Goal: Transaction & Acquisition: Purchase product/service

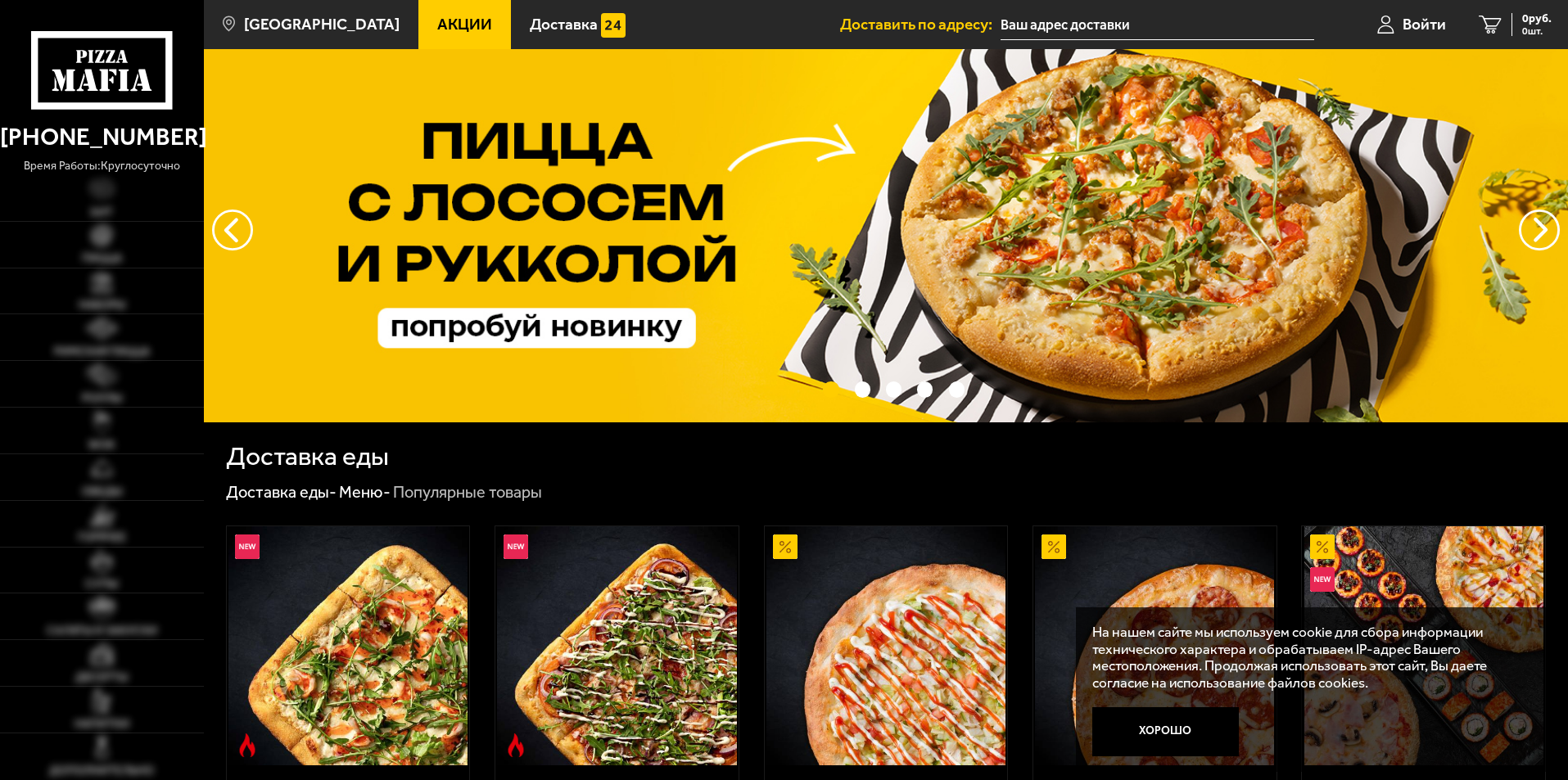
scroll to position [327, 0]
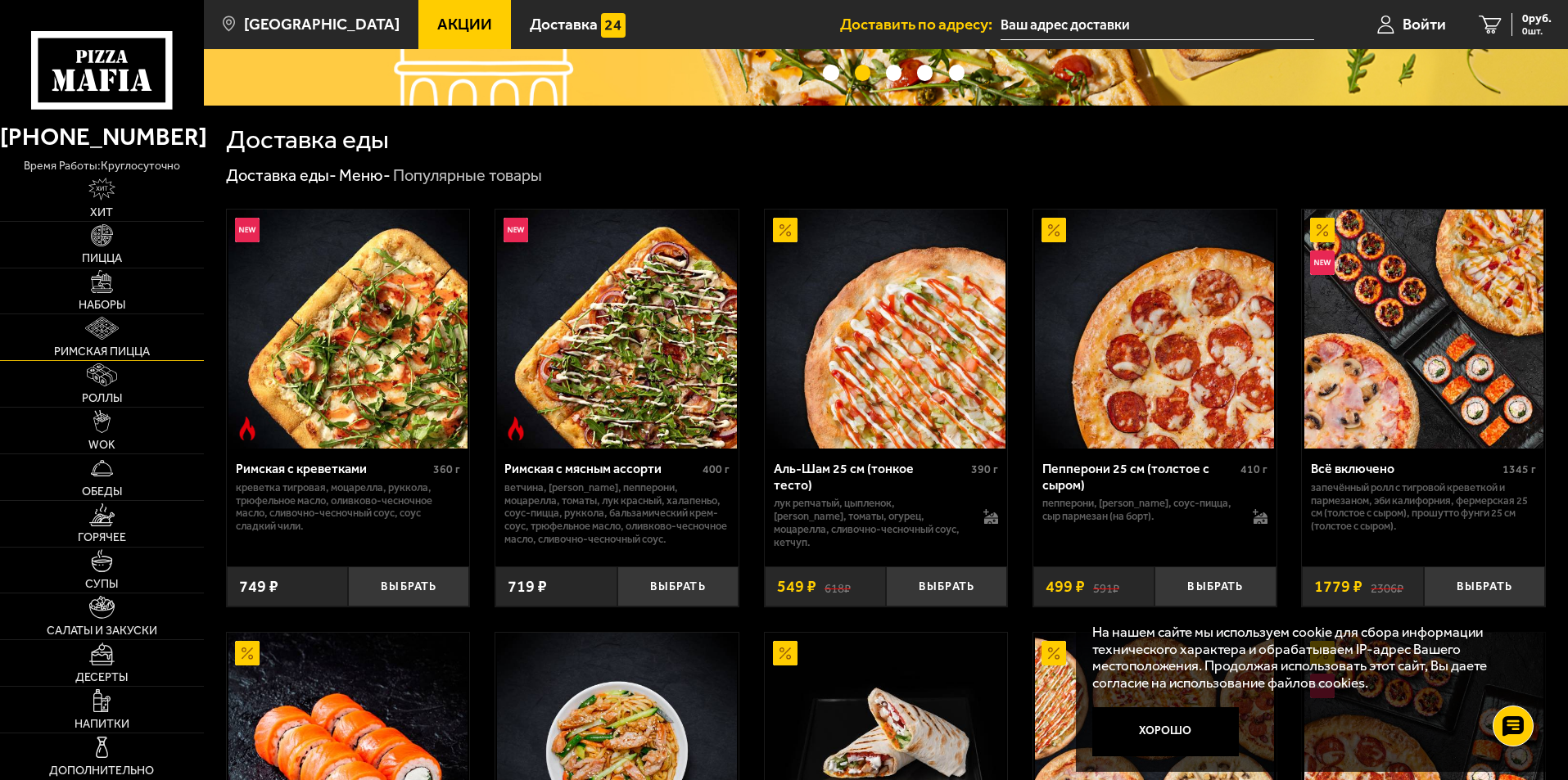
click at [113, 339] on img at bounding box center [101, 327] width 32 height 23
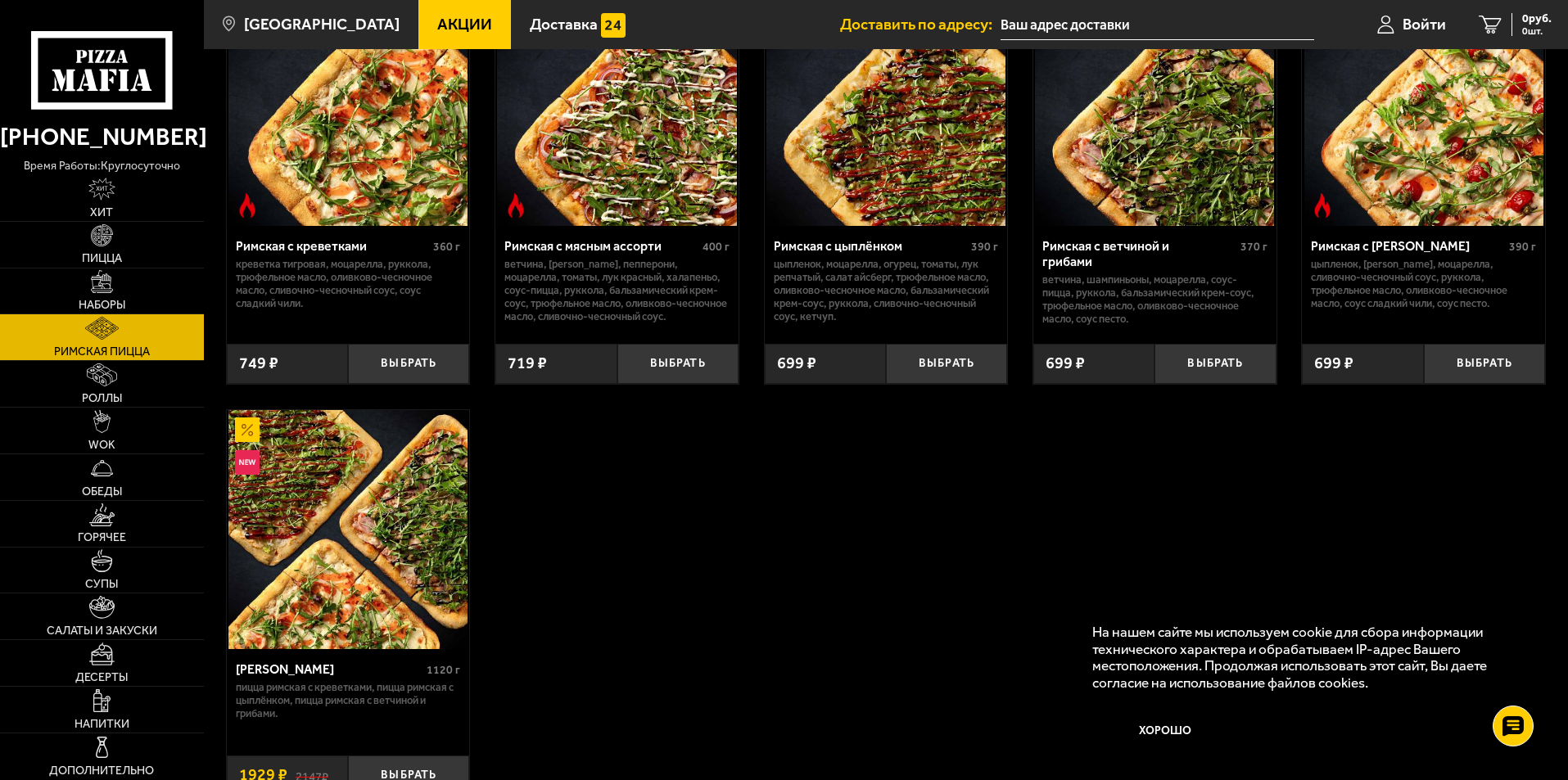
scroll to position [327, 0]
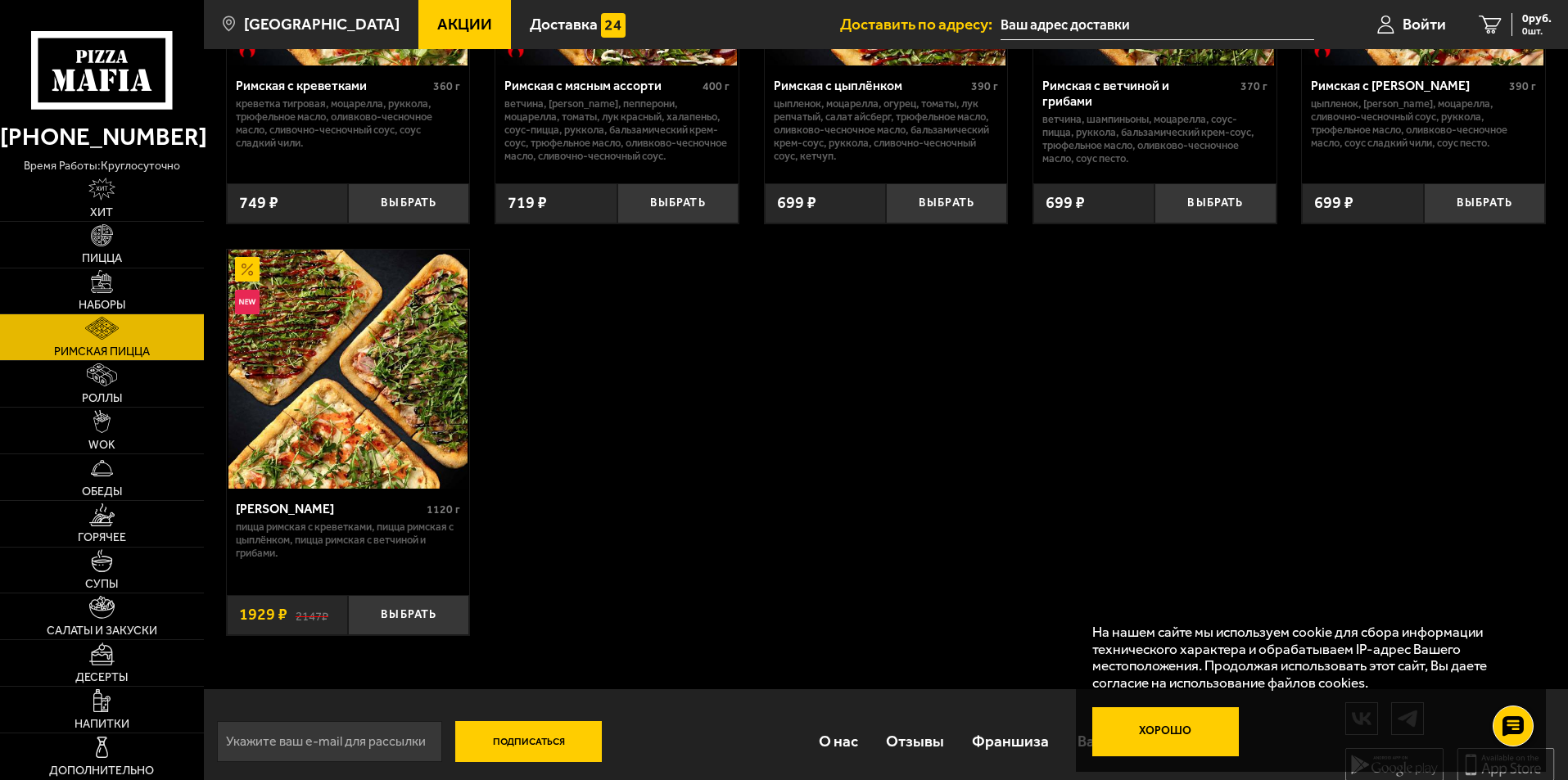
click at [1204, 735] on button "Хорошо" at bounding box center [1165, 732] width 147 height 49
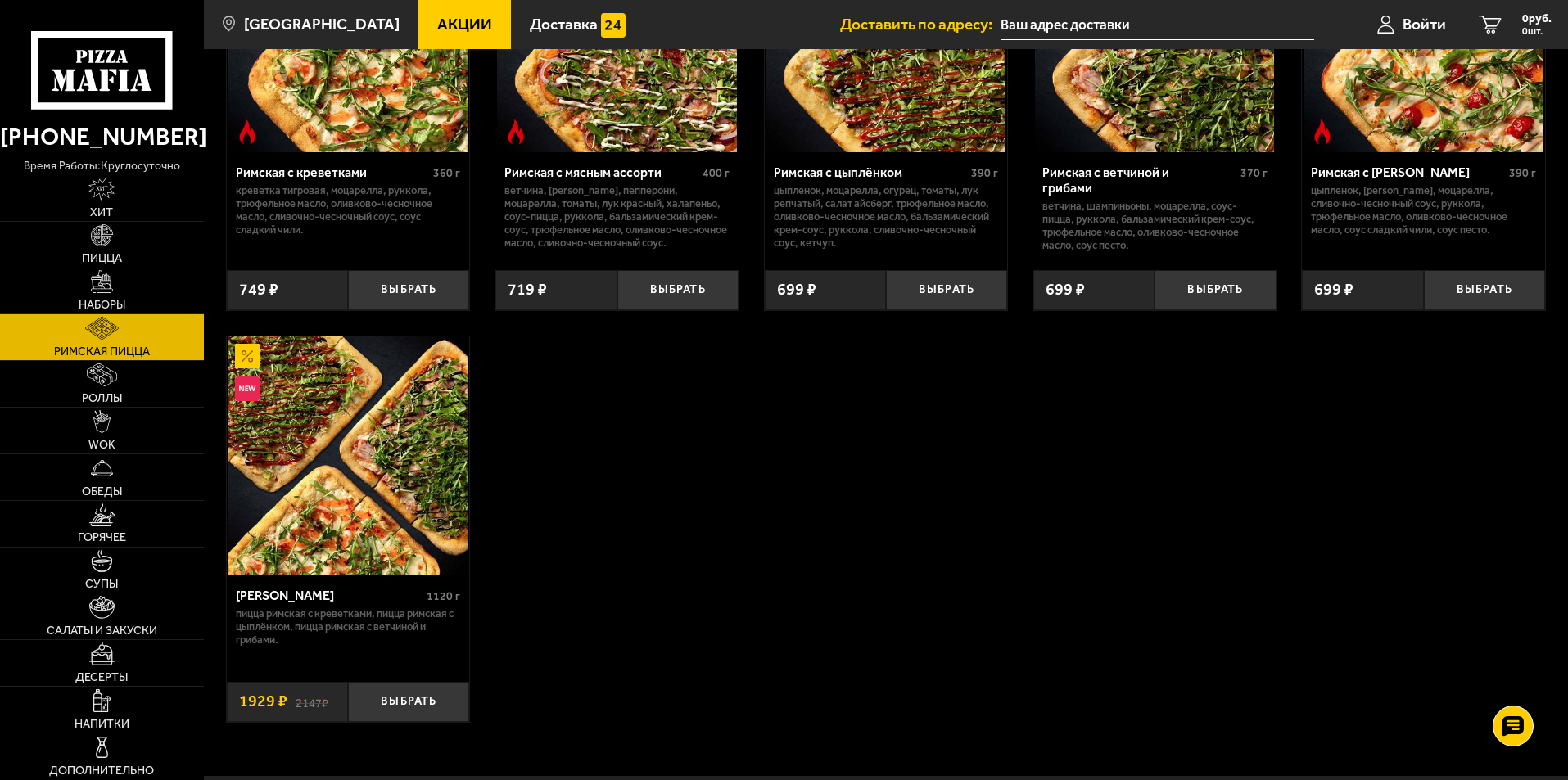
scroll to position [245, 0]
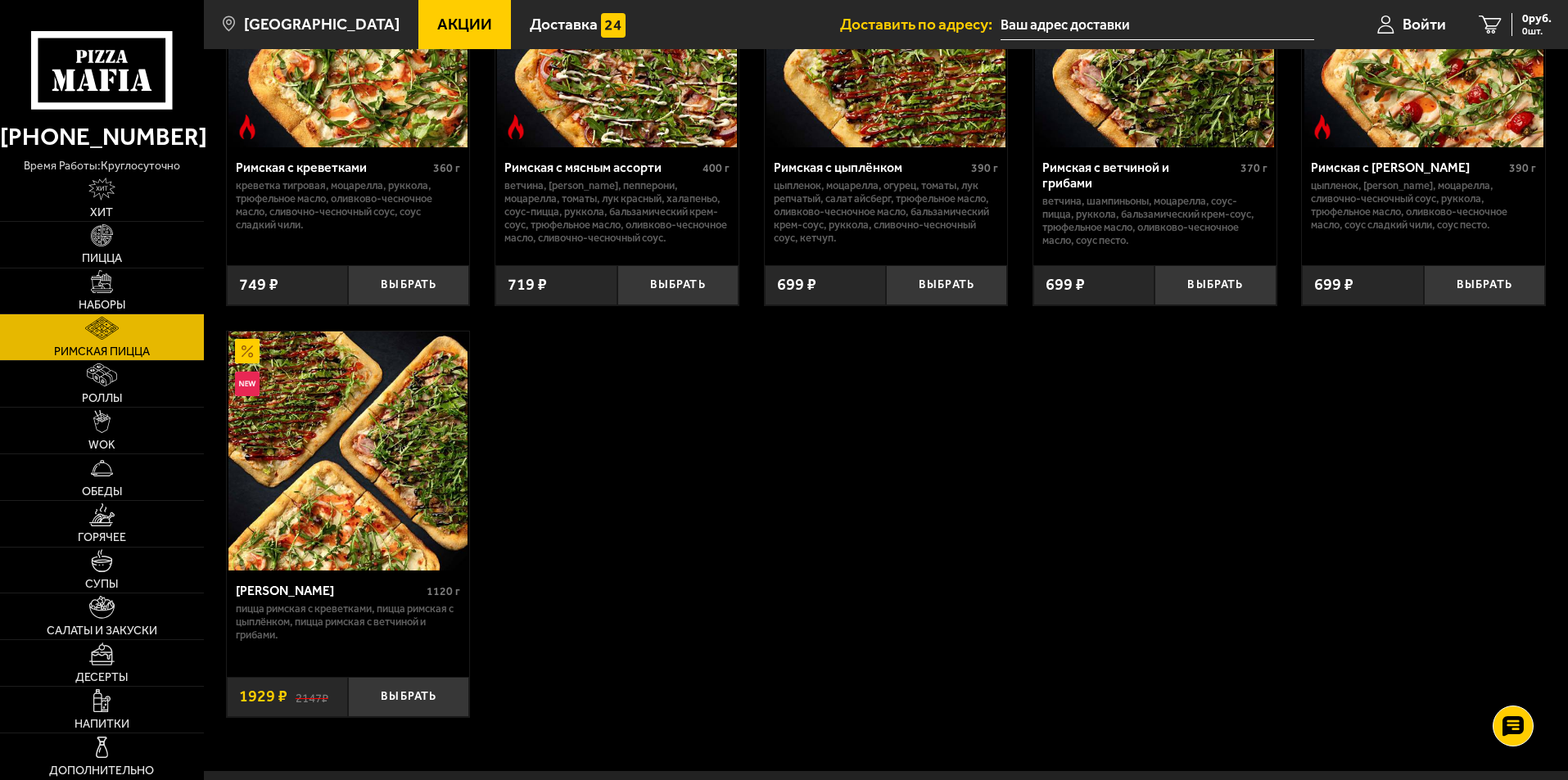
click at [339, 505] on img at bounding box center [347, 451] width 239 height 239
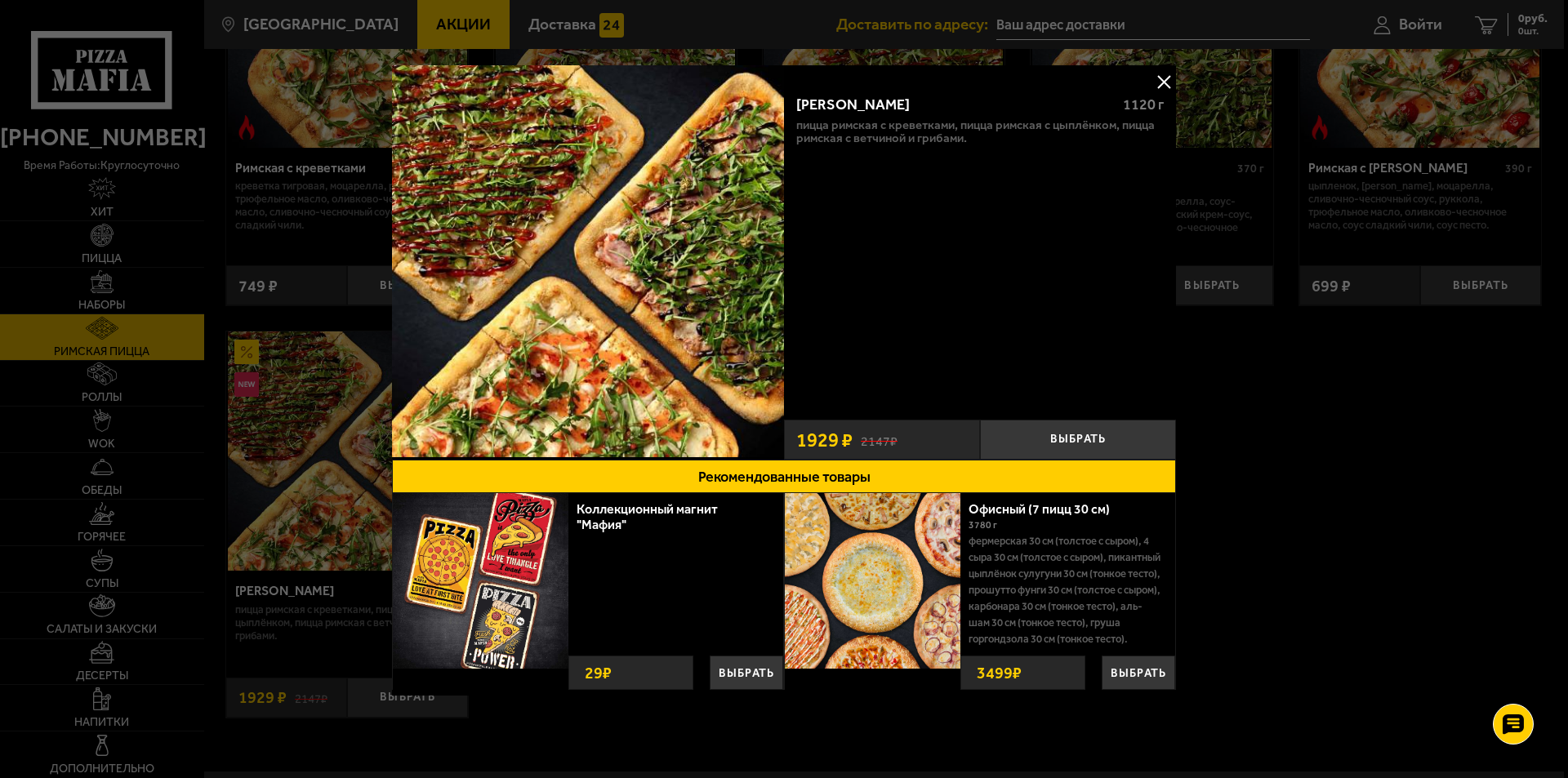
click at [1161, 80] on button at bounding box center [1163, 81] width 24 height 24
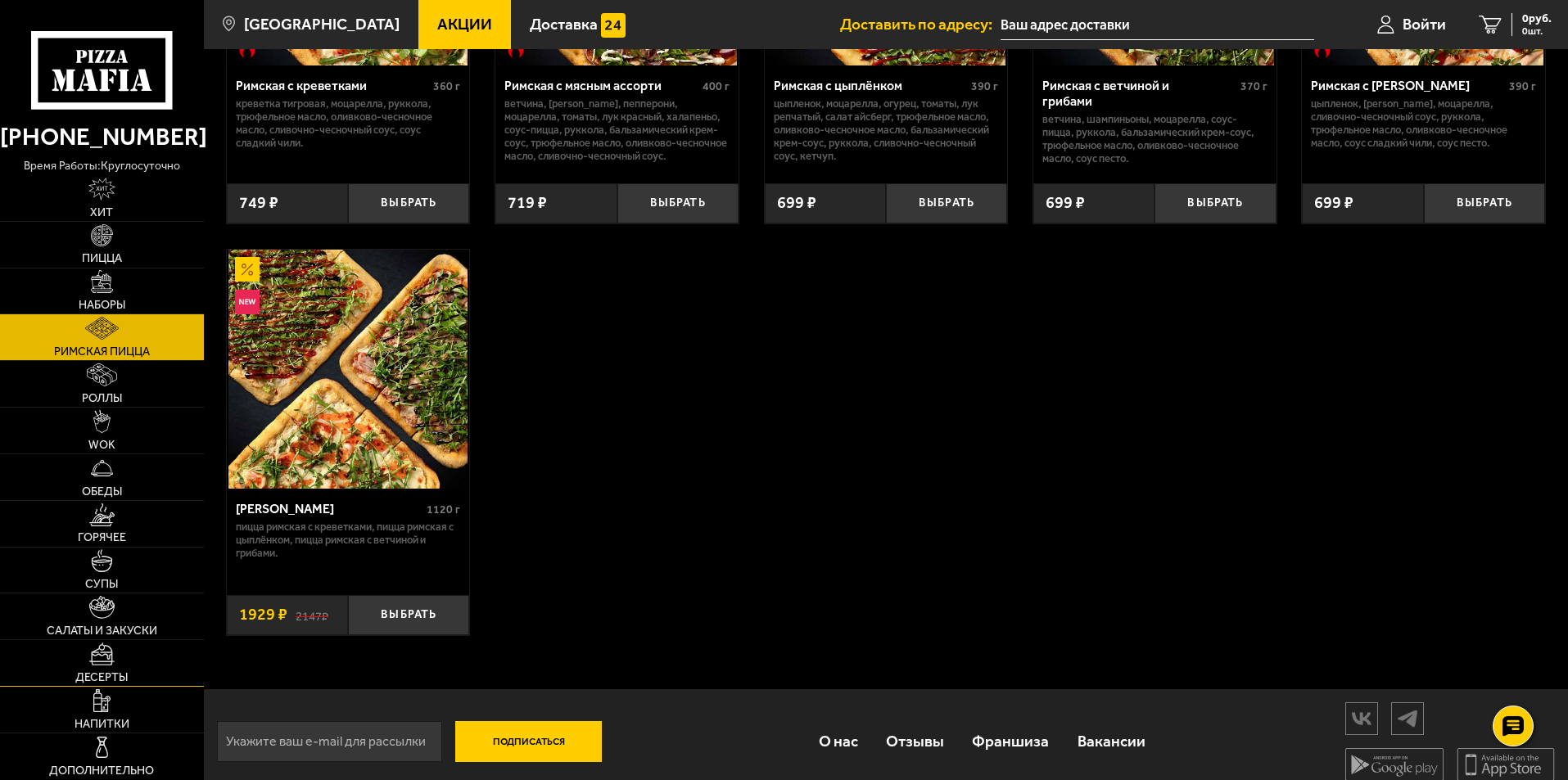
scroll to position [245, 0]
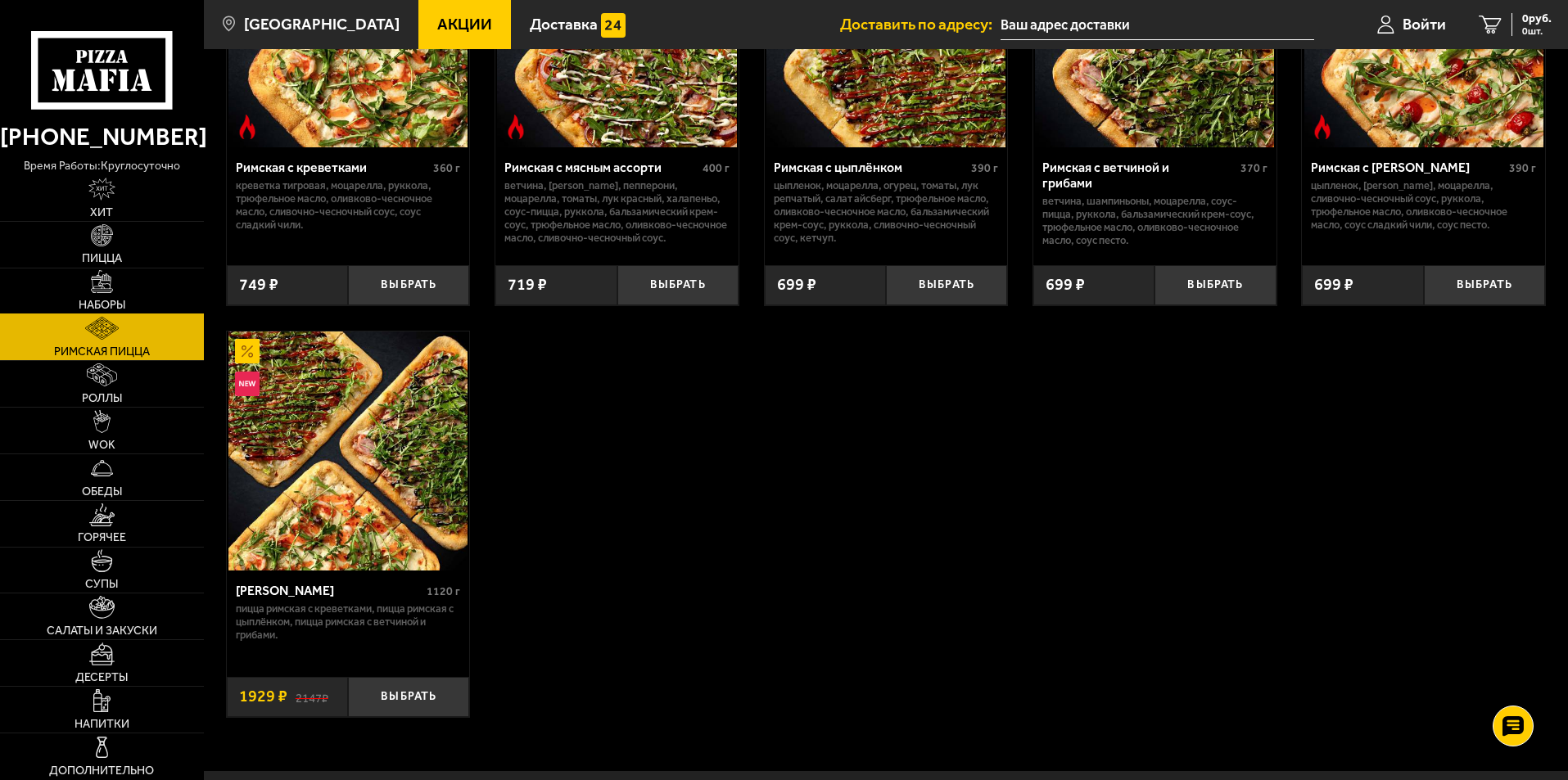
click at [108, 299] on span "Наборы" at bounding box center [102, 305] width 47 height 12
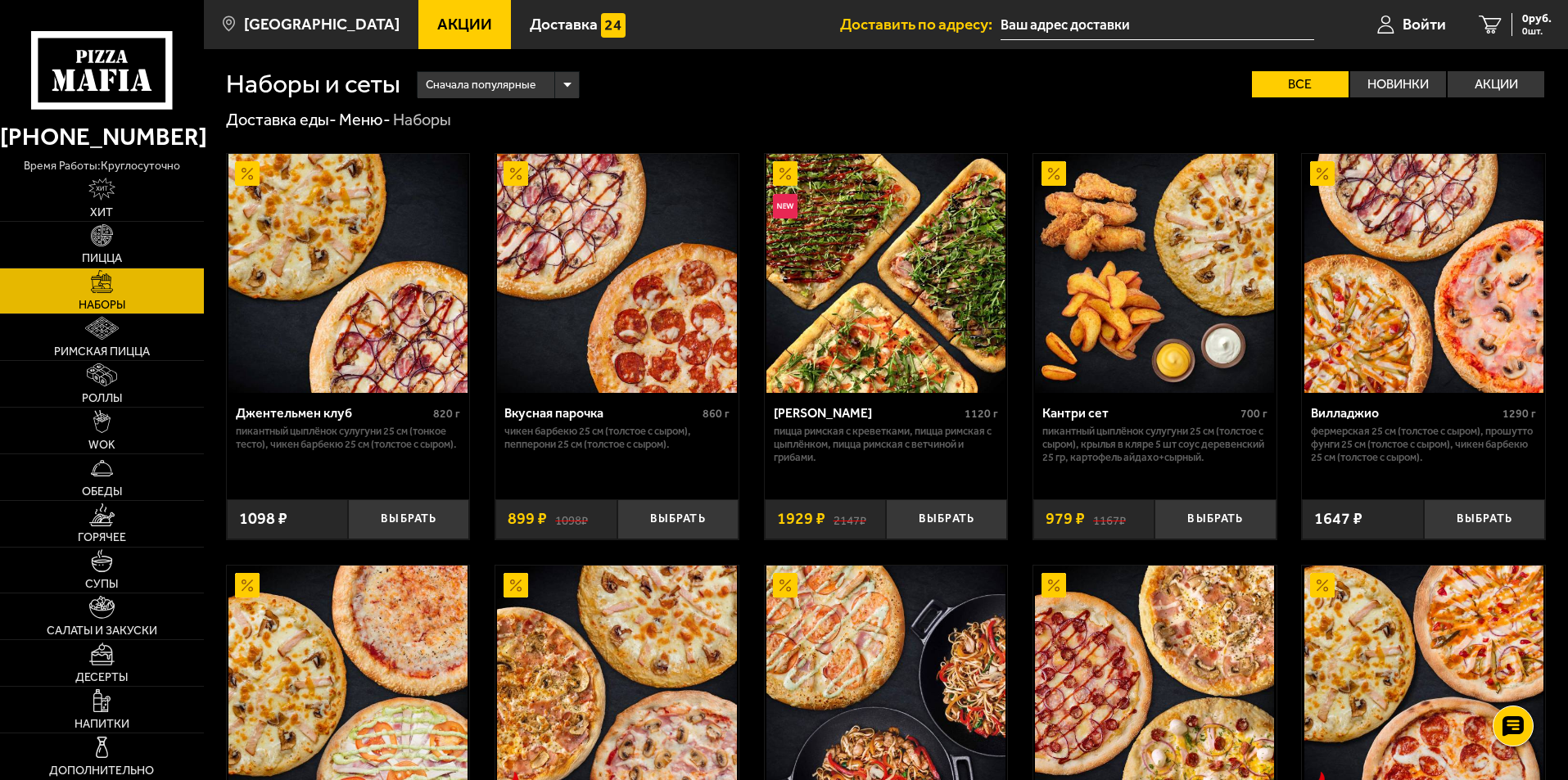
click at [142, 300] on link "Наборы" at bounding box center [102, 291] width 204 height 46
click at [97, 469] on img at bounding box center [102, 468] width 23 height 23
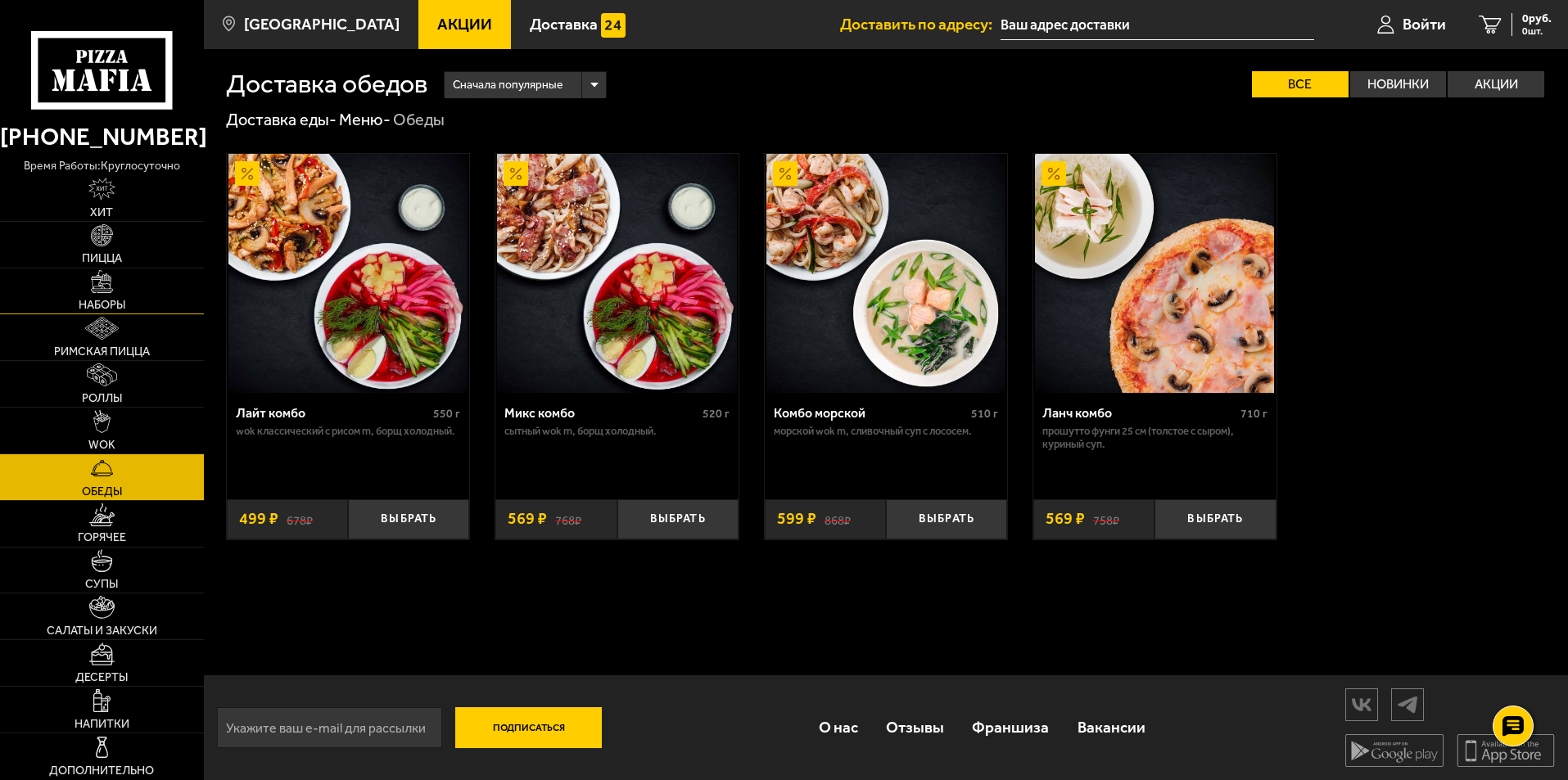
click at [122, 289] on link "Наборы" at bounding box center [102, 291] width 204 height 46
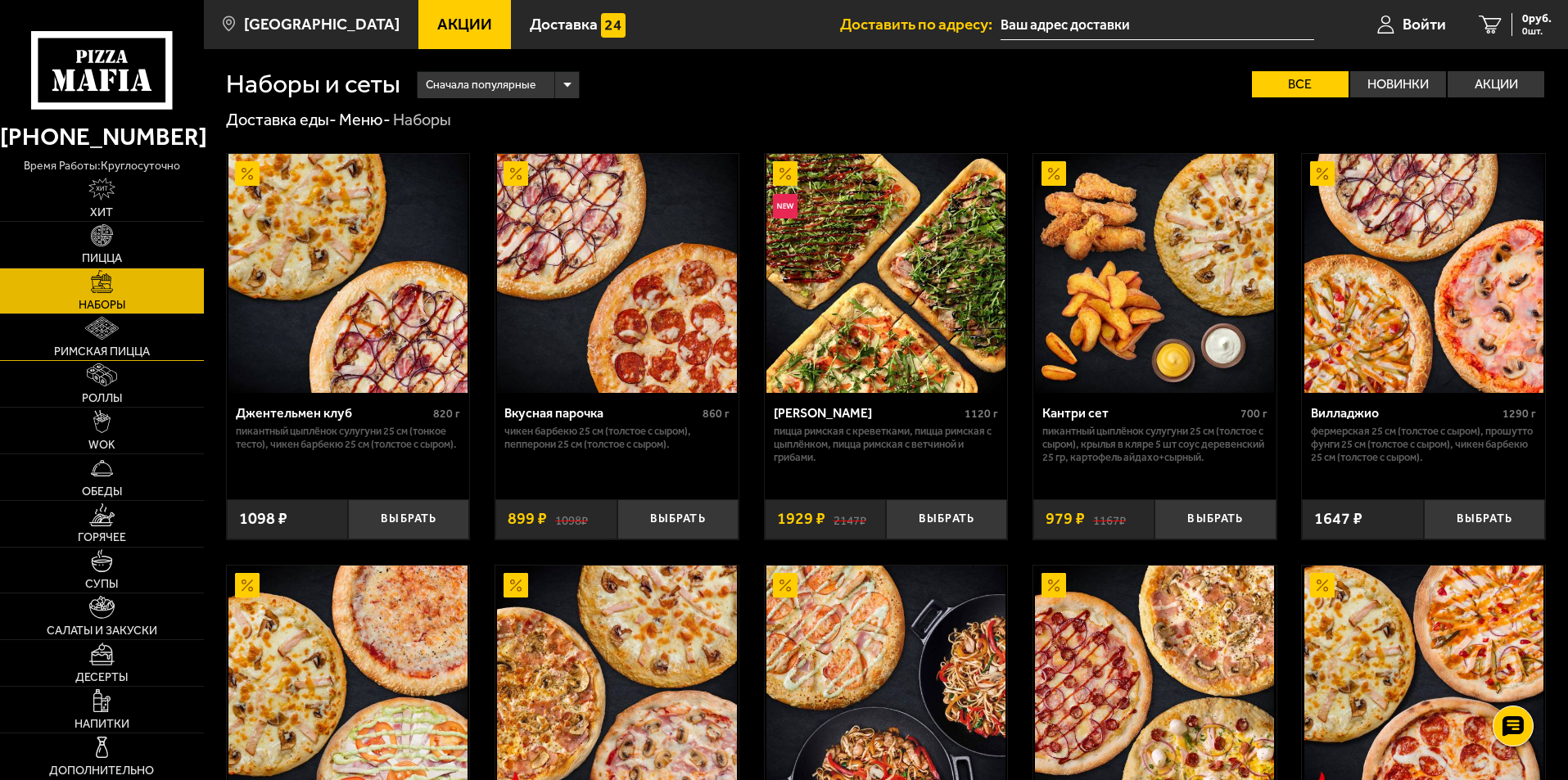
click at [147, 344] on link "Римская пицца" at bounding box center [102, 337] width 204 height 46
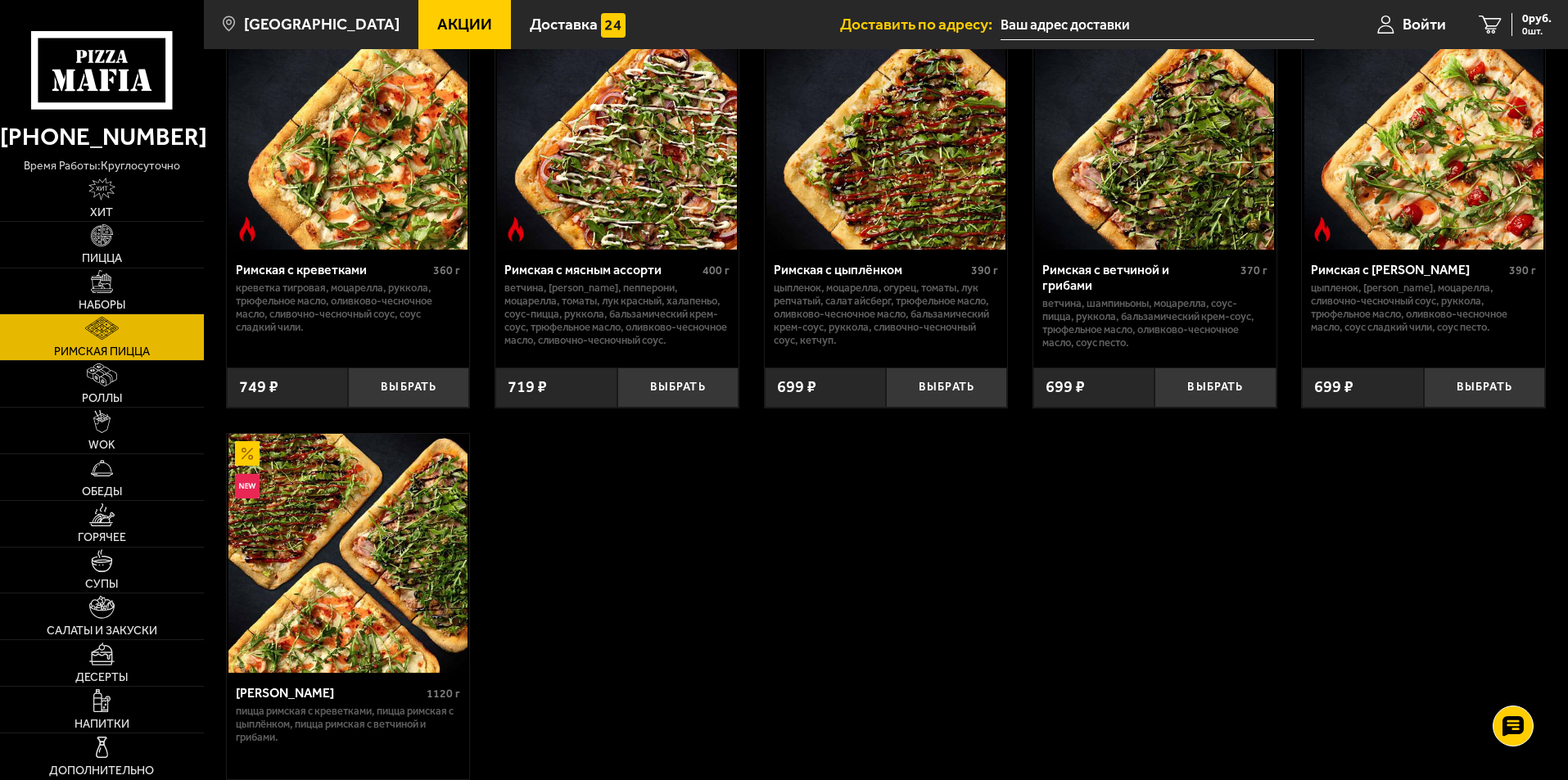
scroll to position [327, 0]
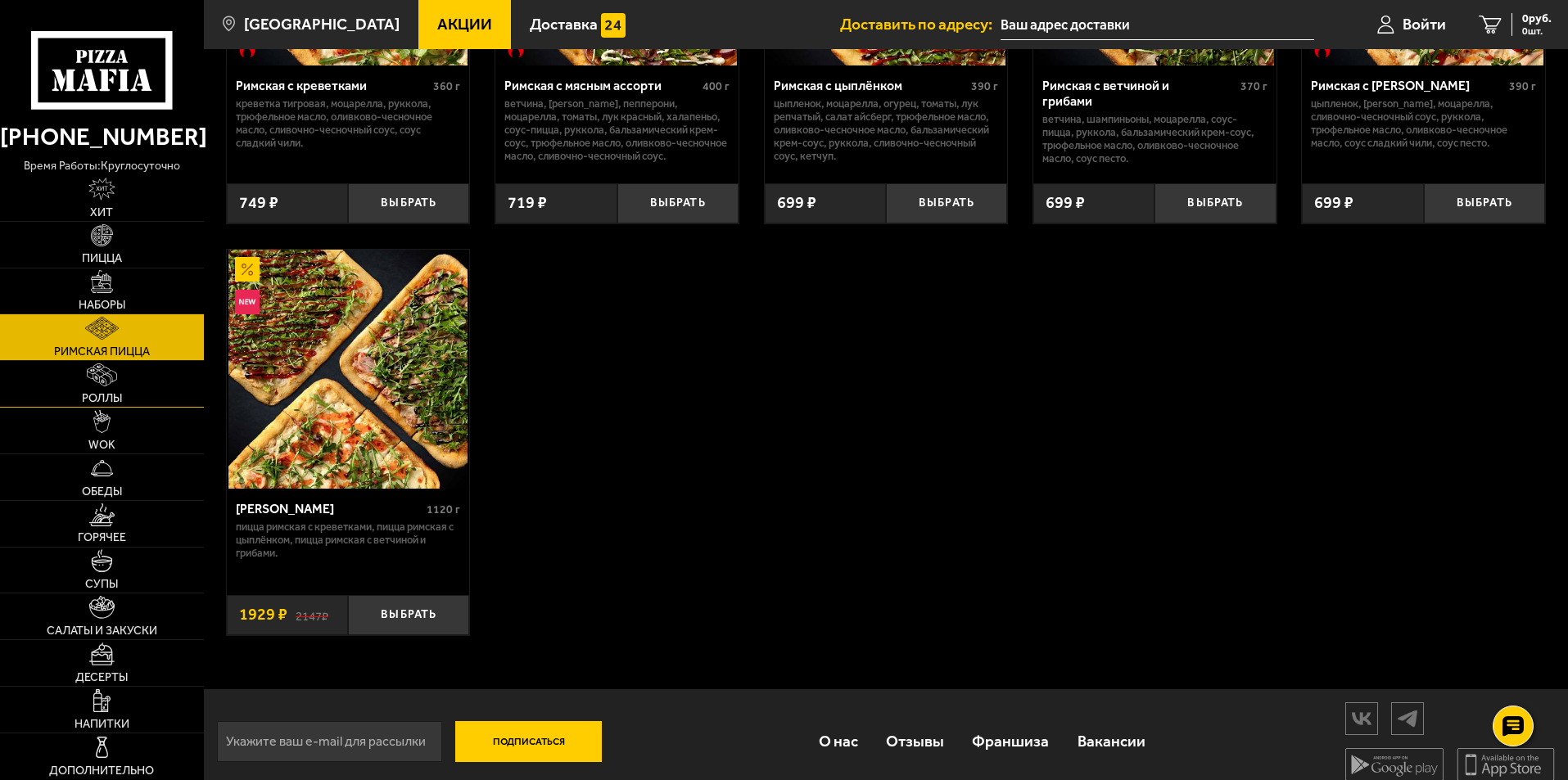
click at [126, 389] on link "Роллы" at bounding box center [102, 383] width 204 height 46
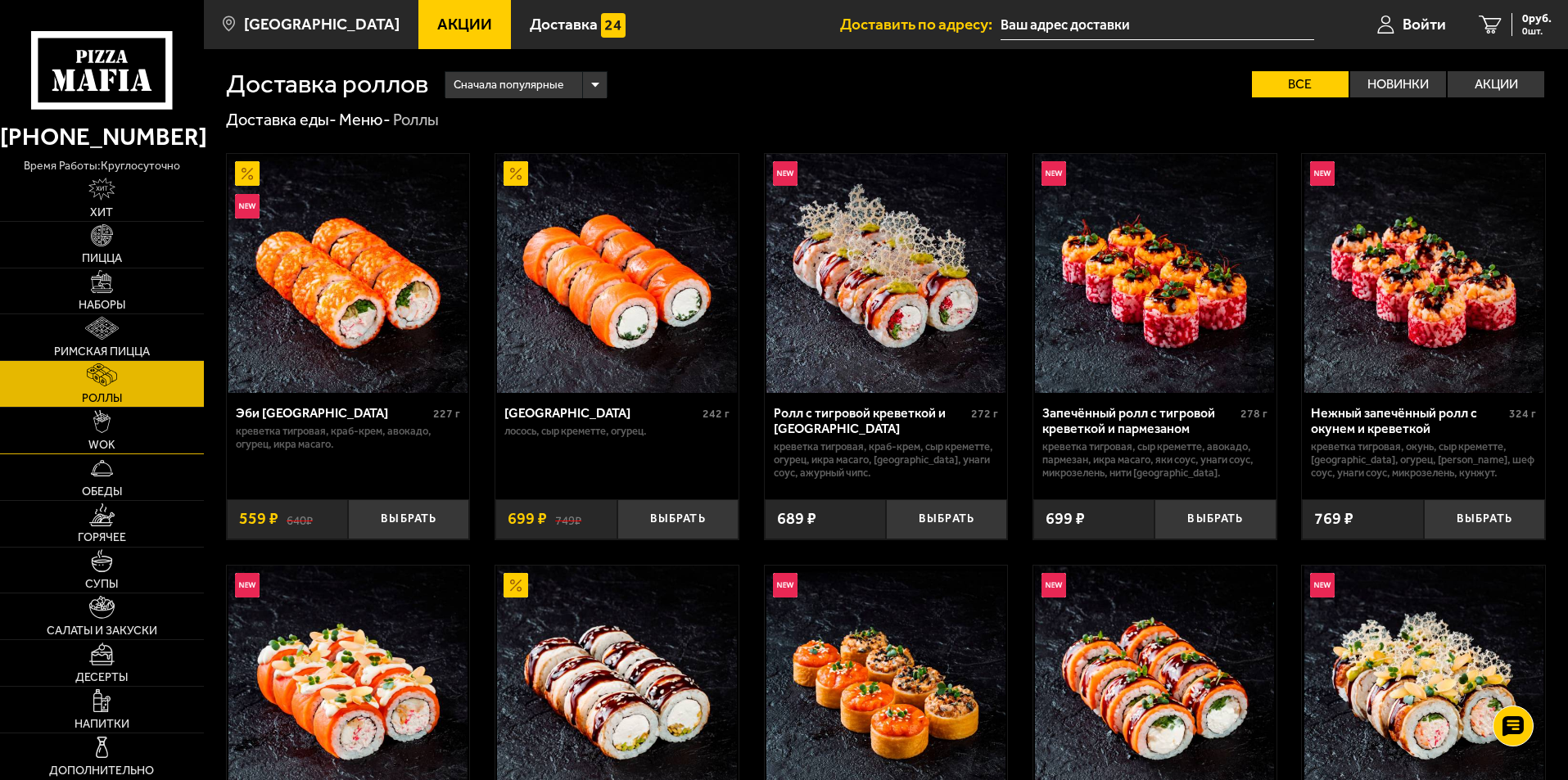
click at [146, 436] on link "WOK" at bounding box center [102, 430] width 204 height 46
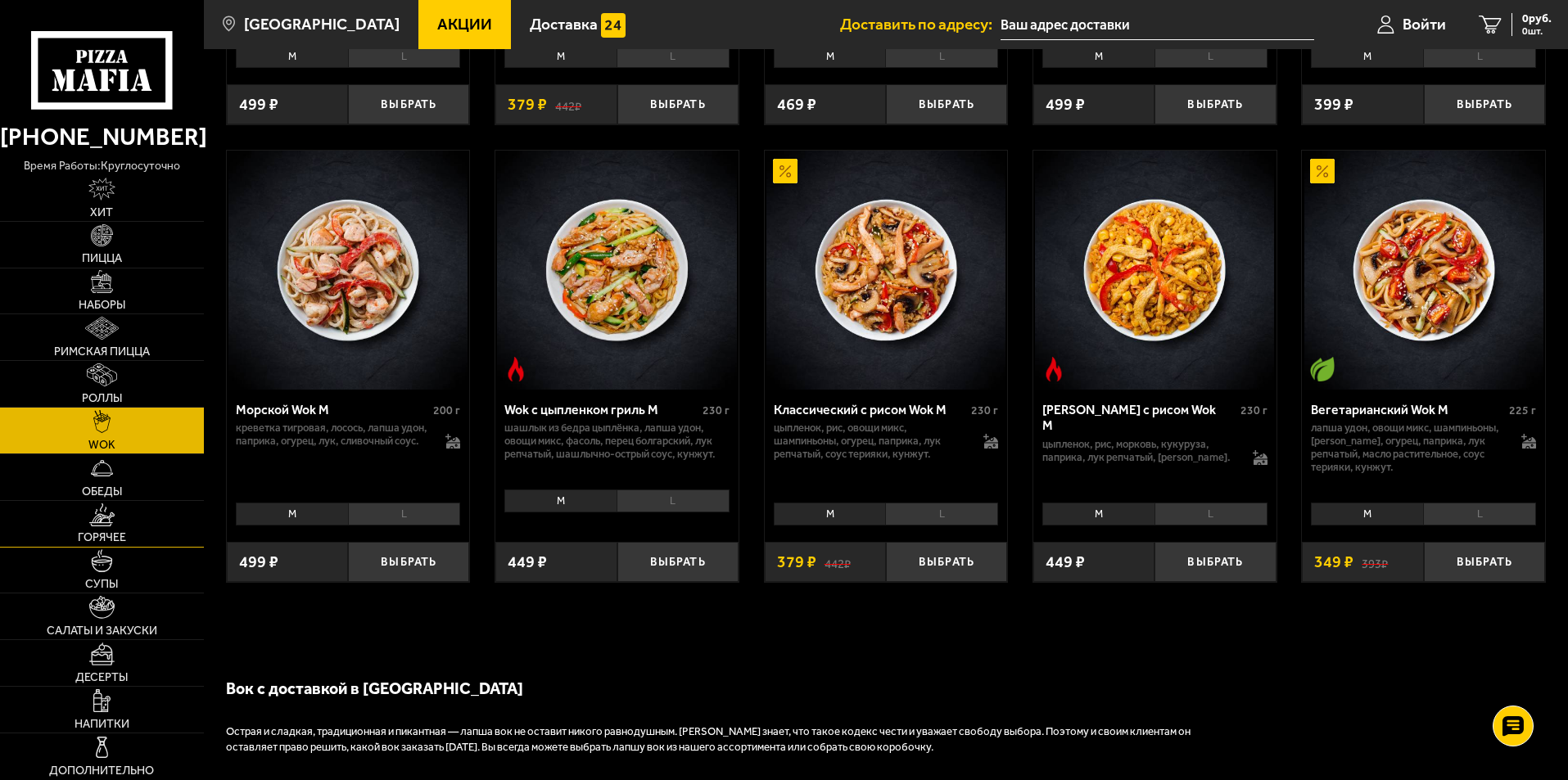
scroll to position [1065, 0]
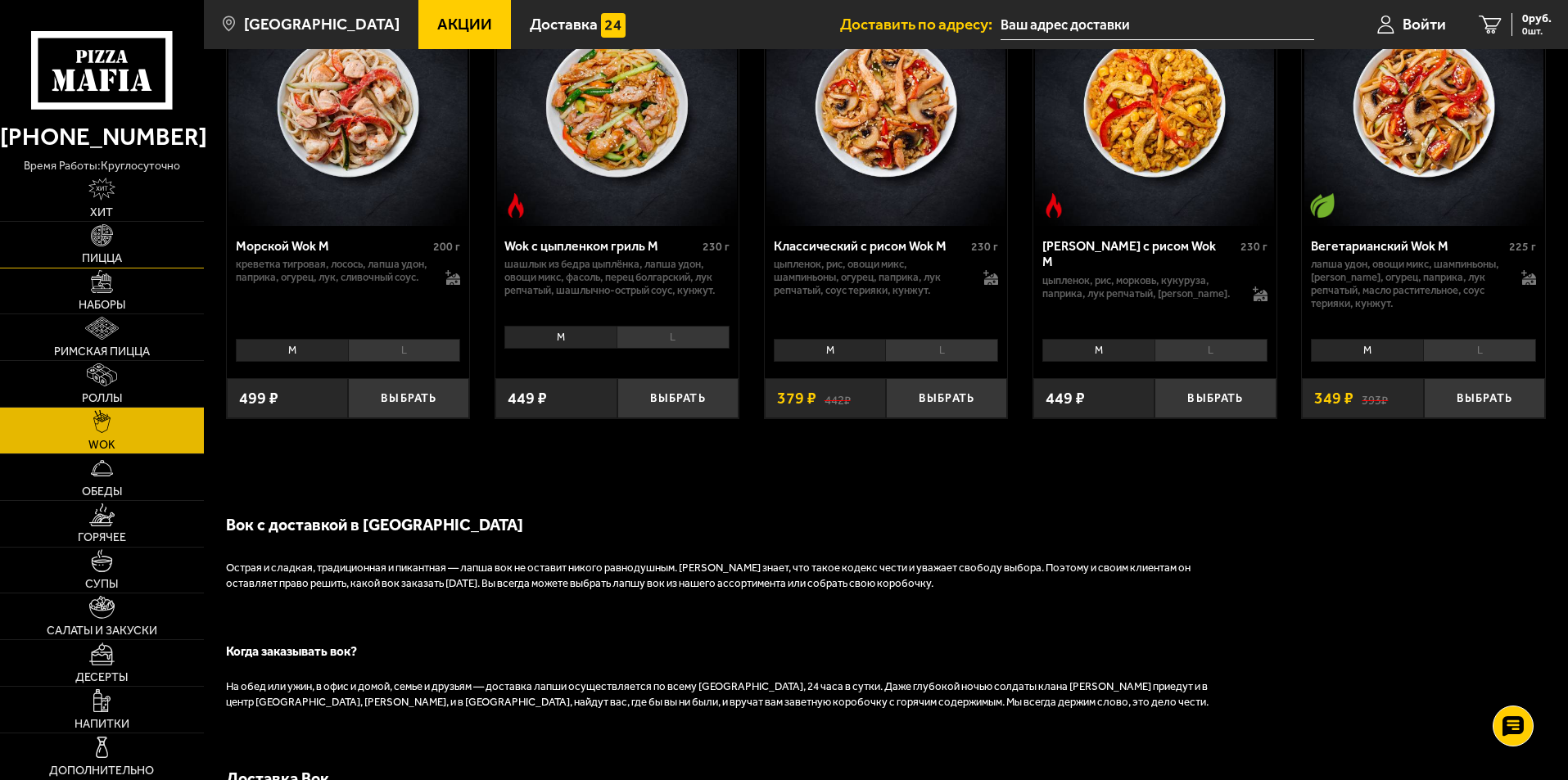
click at [141, 258] on link "Пицца" at bounding box center [102, 244] width 204 height 46
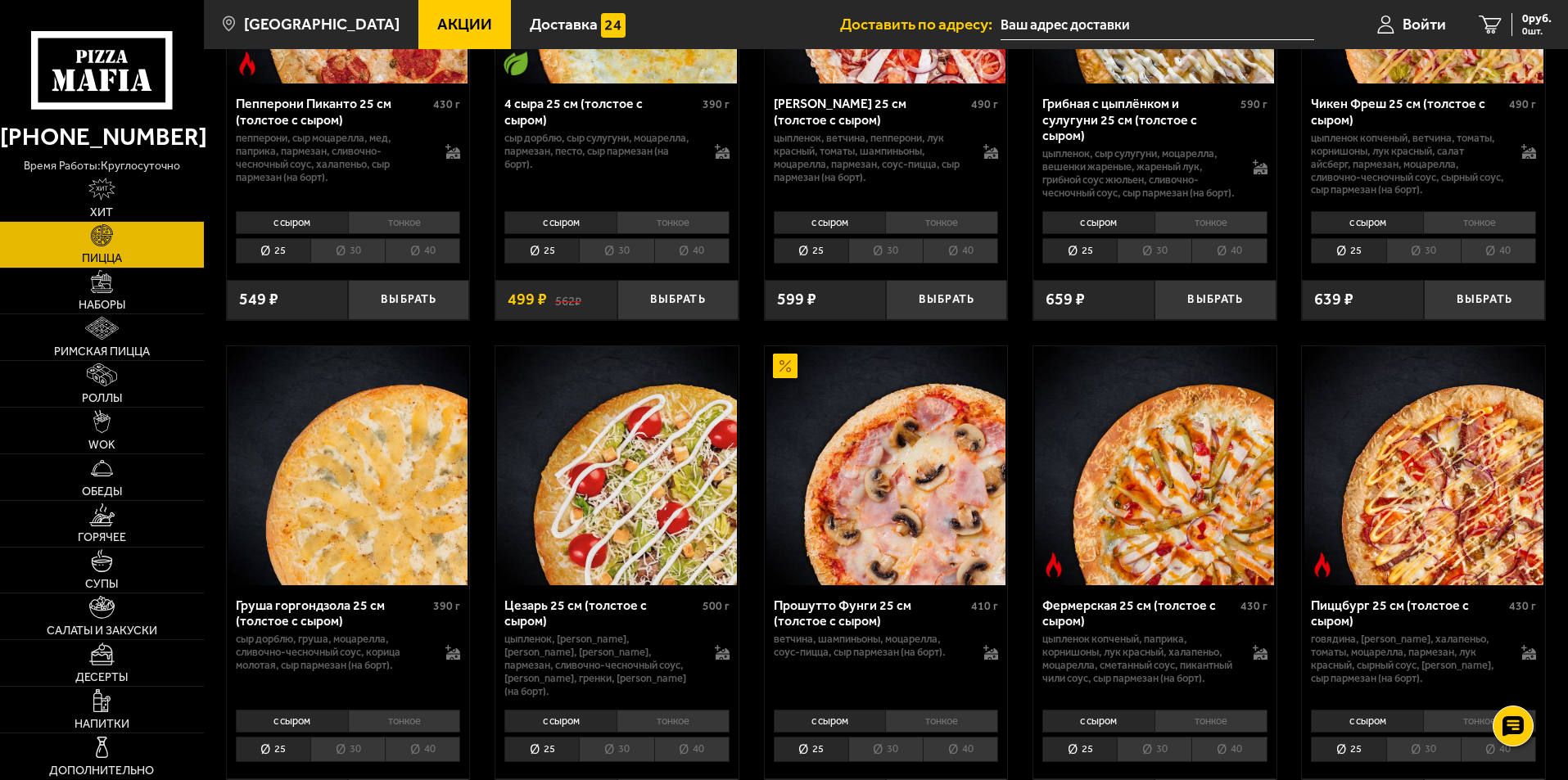
scroll to position [1392, 0]
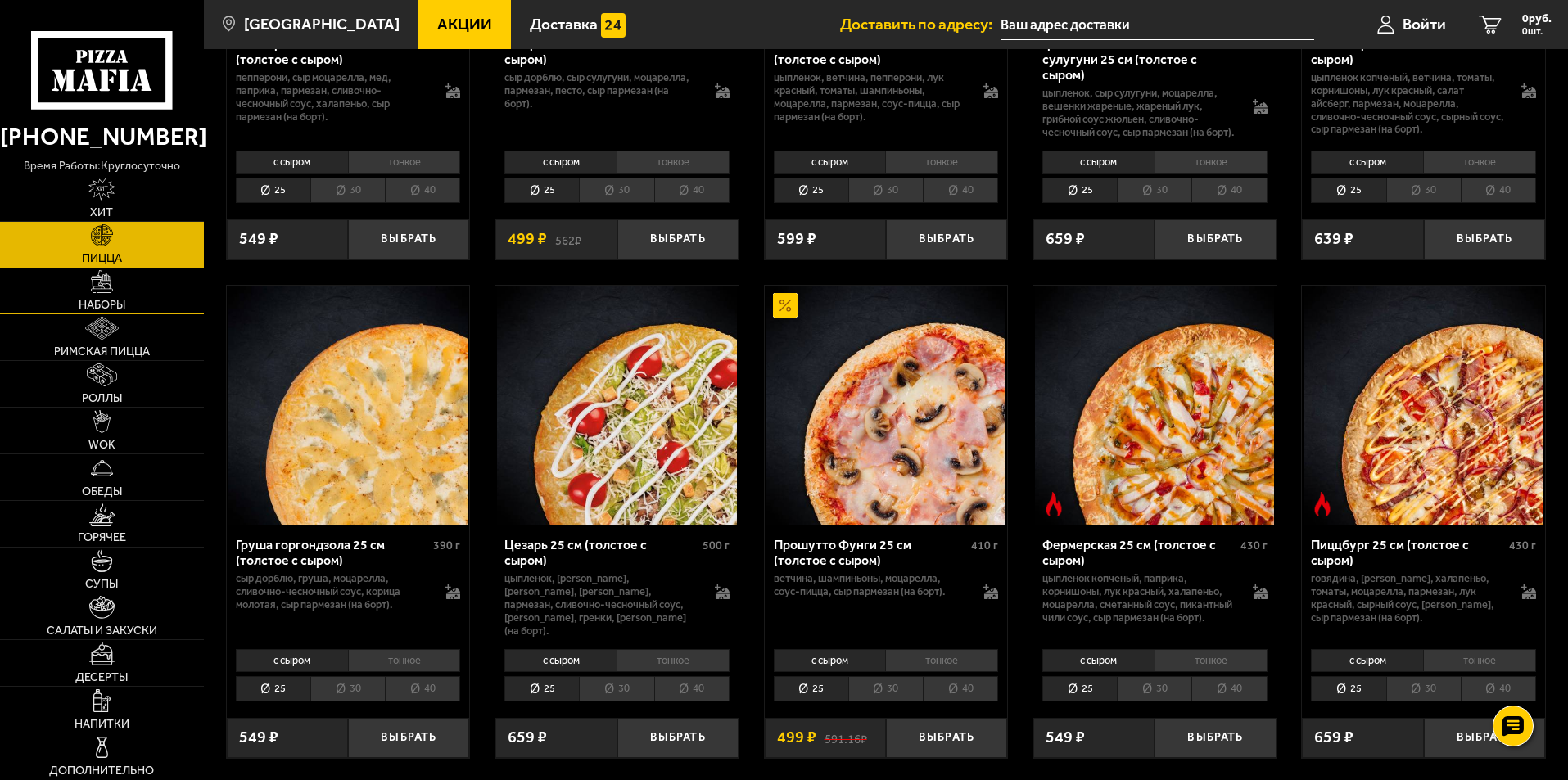
click at [94, 303] on span "Наборы" at bounding box center [102, 305] width 47 height 12
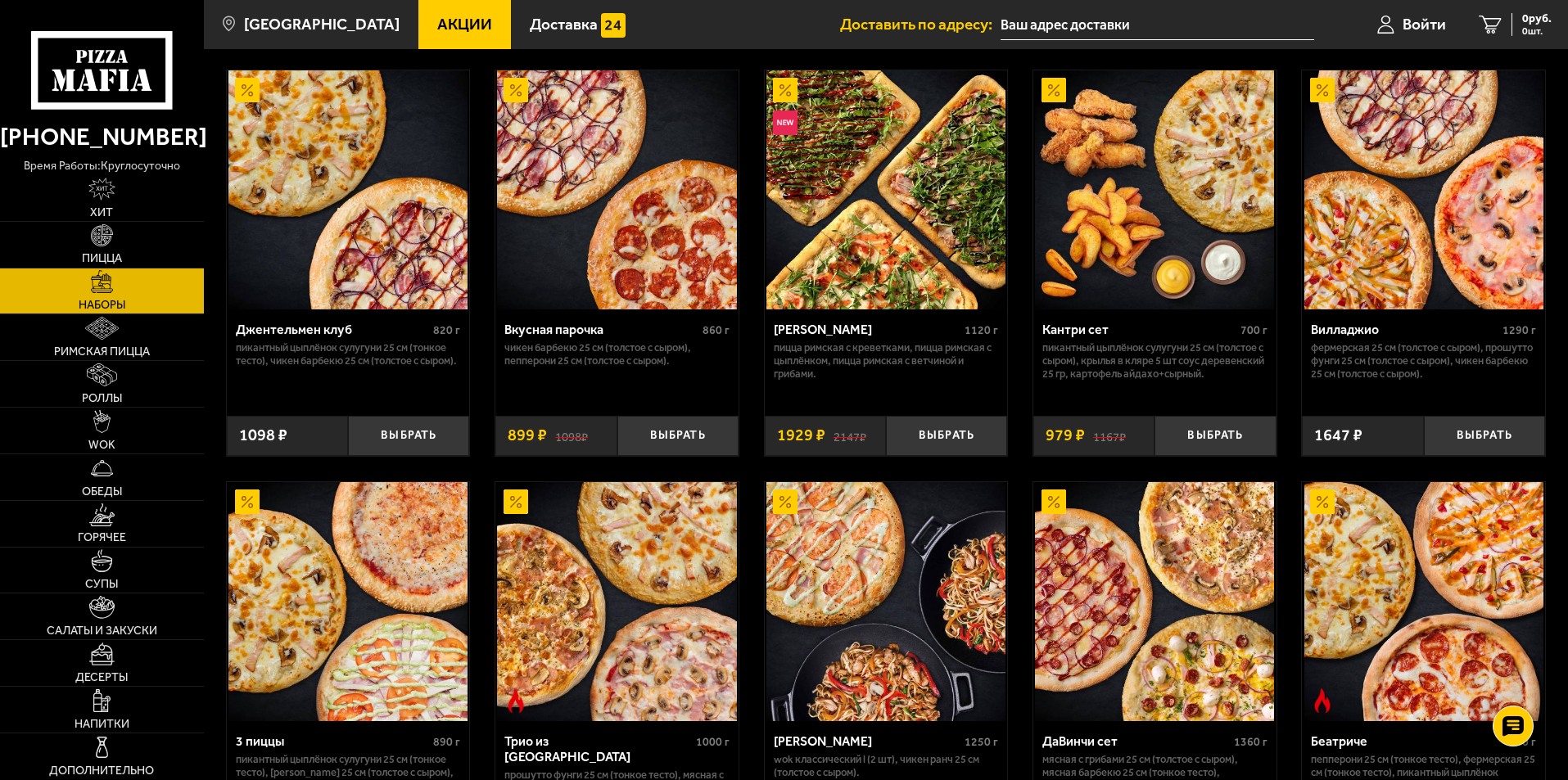
scroll to position [82, 0]
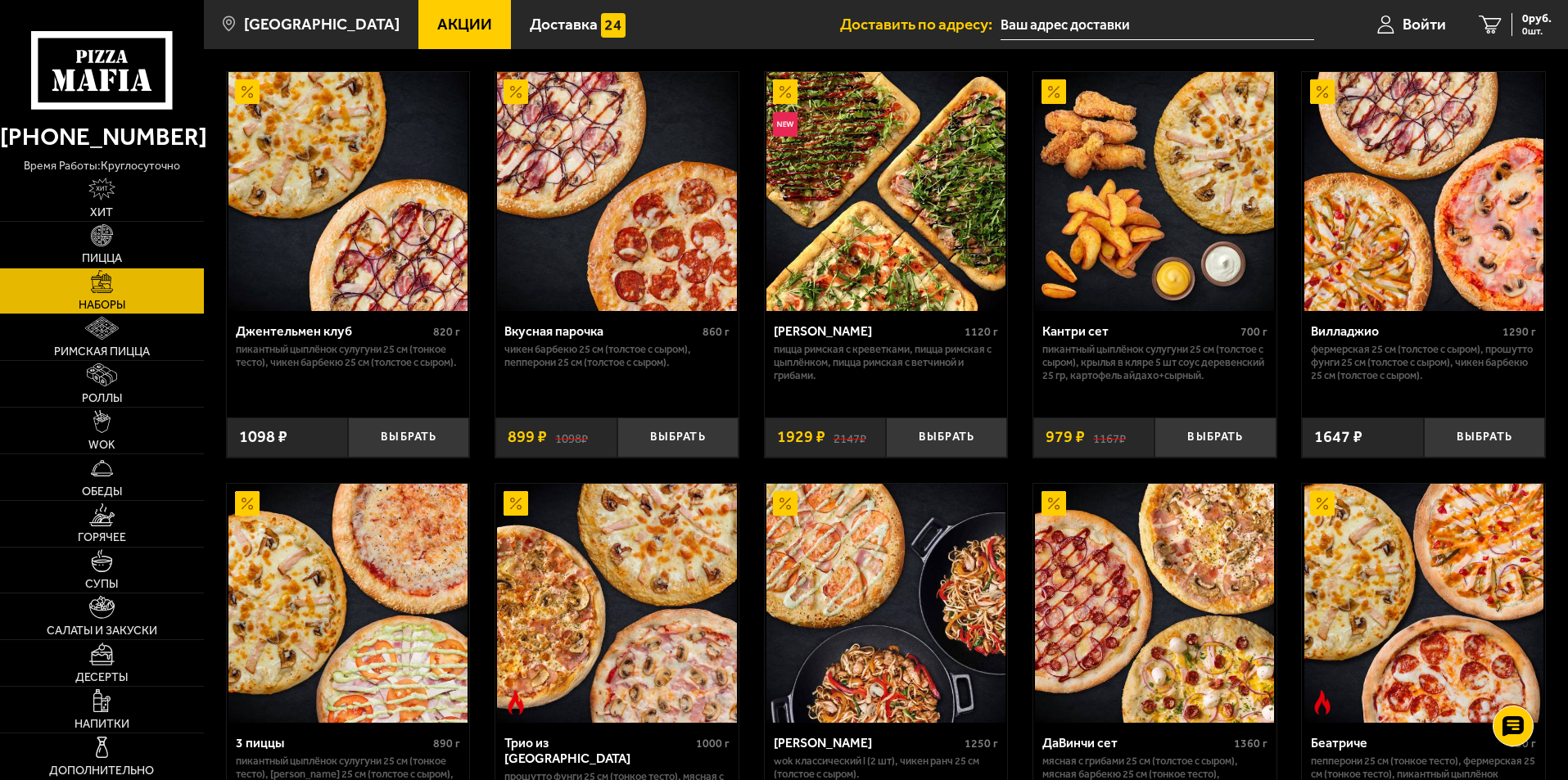
click at [917, 344] on p "Пицца Римская с креветками, Пицца Римская с цыплёнком, Пицца Римская с ветчиной…" at bounding box center [886, 363] width 225 height 40
click at [895, 368] on p "Пицца Римская с креветками, Пицца Римская с цыплёнком, Пицца Римская с ветчиной…" at bounding box center [886, 363] width 225 height 40
click at [813, 263] on img at bounding box center [885, 191] width 239 height 239
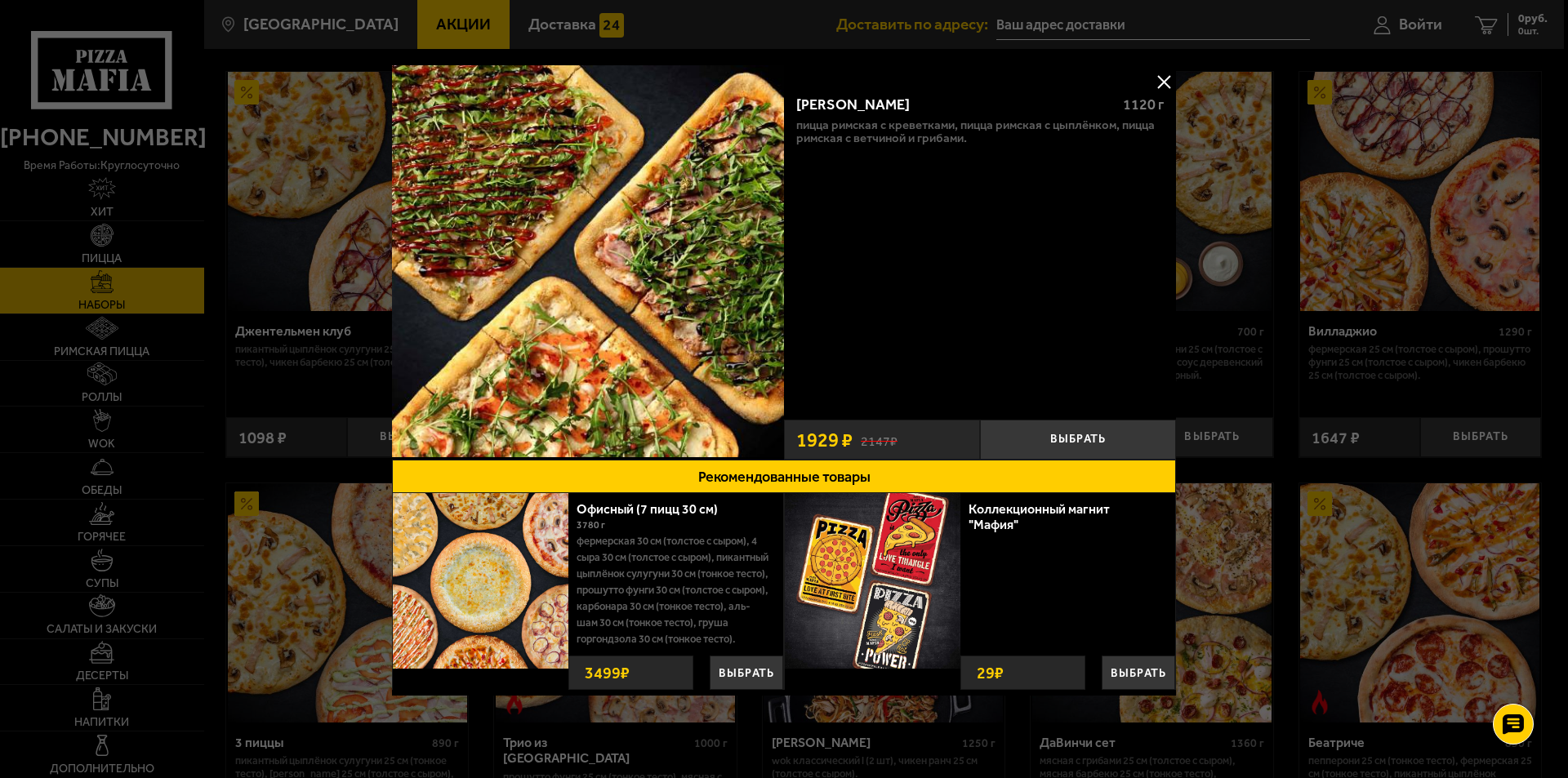
click at [1160, 76] on button at bounding box center [1163, 81] width 24 height 24
